Goal: Task Accomplishment & Management: Manage account settings

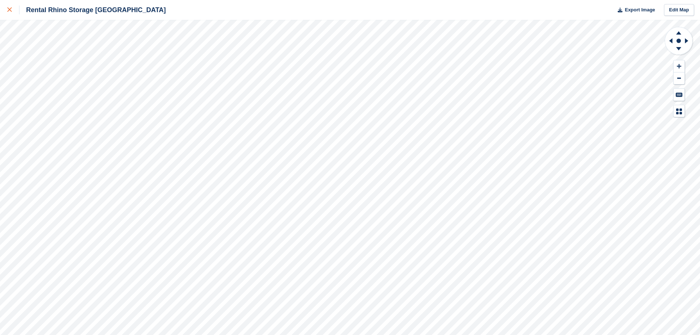
click at [8, 8] on icon at bounding box center [9, 9] width 4 height 4
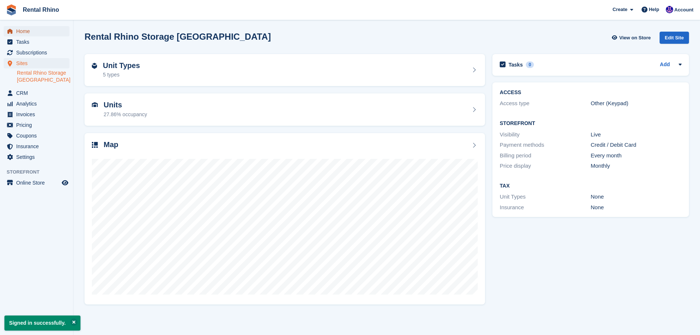
click at [21, 30] on span "Home" at bounding box center [38, 31] width 44 height 10
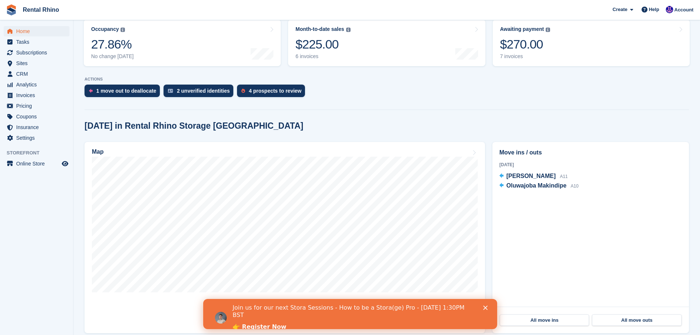
scroll to position [147, 0]
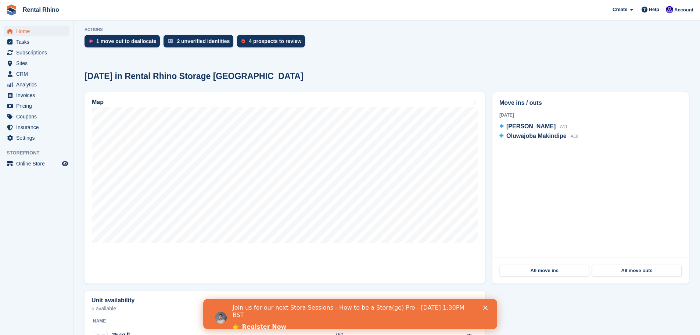
click at [486, 307] on icon "Close" at bounding box center [485, 307] width 4 height 4
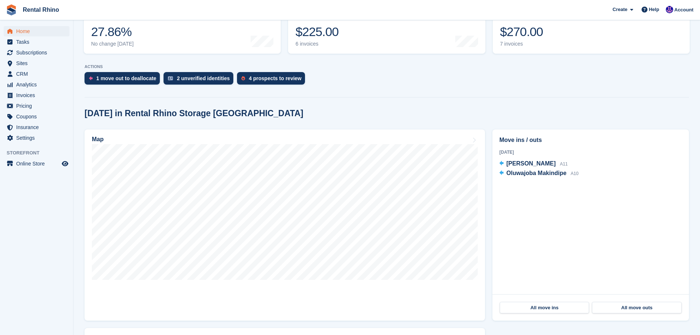
scroll to position [110, 0]
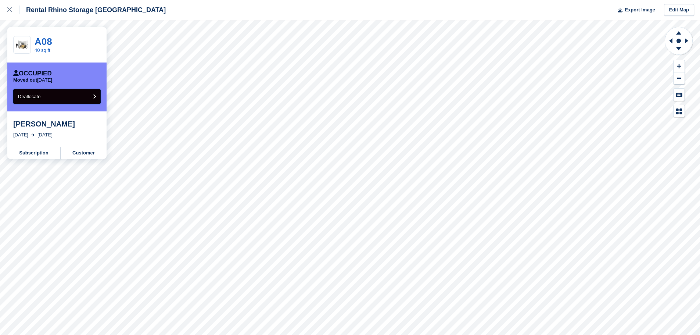
click at [80, 97] on button "Deallocate" at bounding box center [56, 96] width 87 height 15
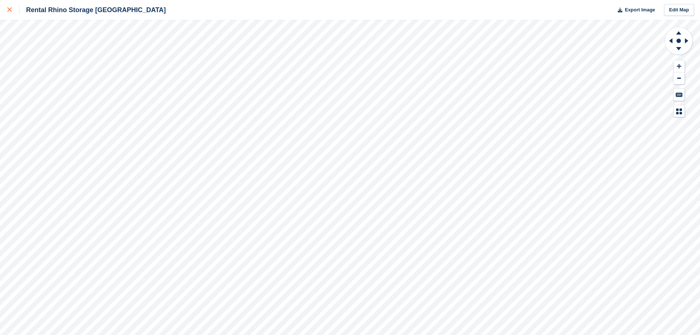
click at [10, 9] on icon at bounding box center [9, 9] width 4 height 4
click at [11, 9] on icon at bounding box center [9, 9] width 4 height 4
